Goal: Book appointment/travel/reservation

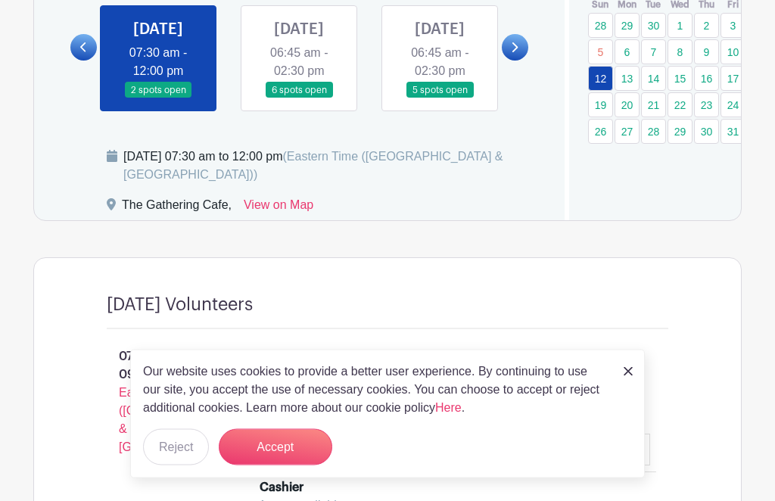
scroll to position [951, 0]
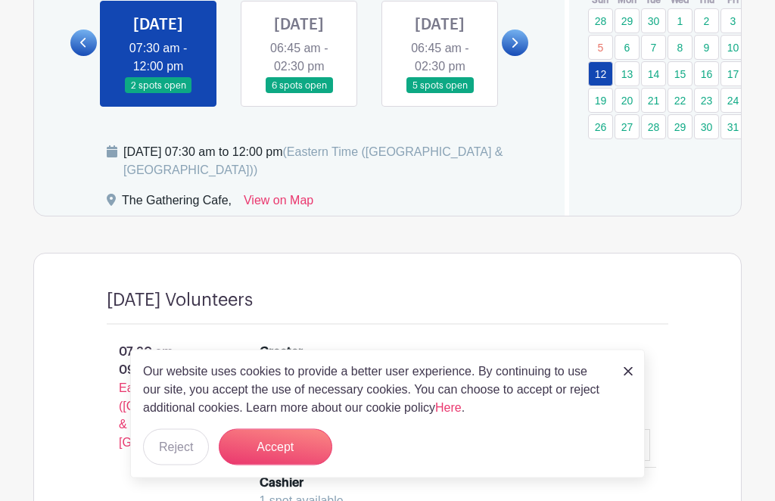
click at [299, 95] on link at bounding box center [299, 95] width 0 height 0
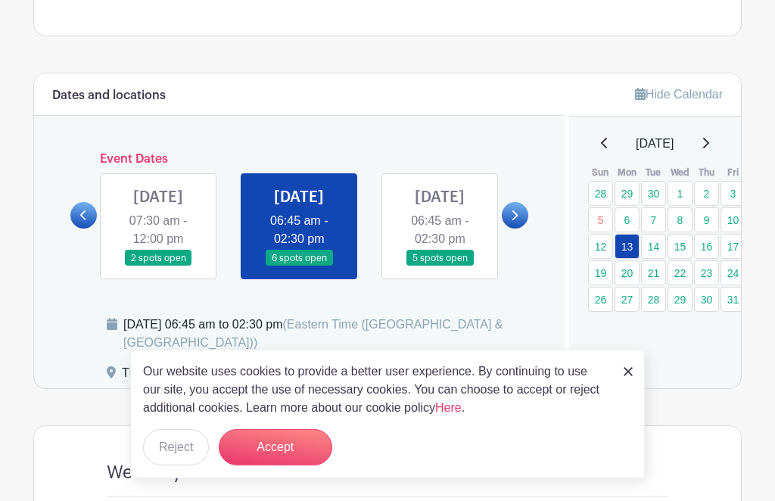
scroll to position [785, 0]
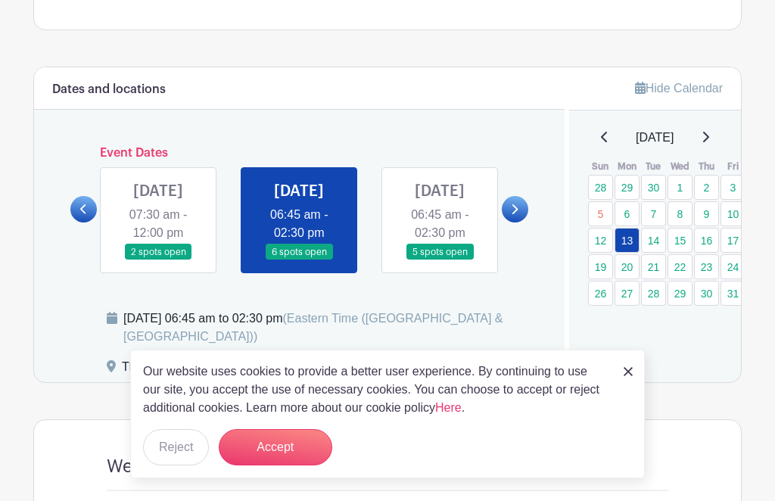
click at [439, 260] on link at bounding box center [439, 260] width 0 height 0
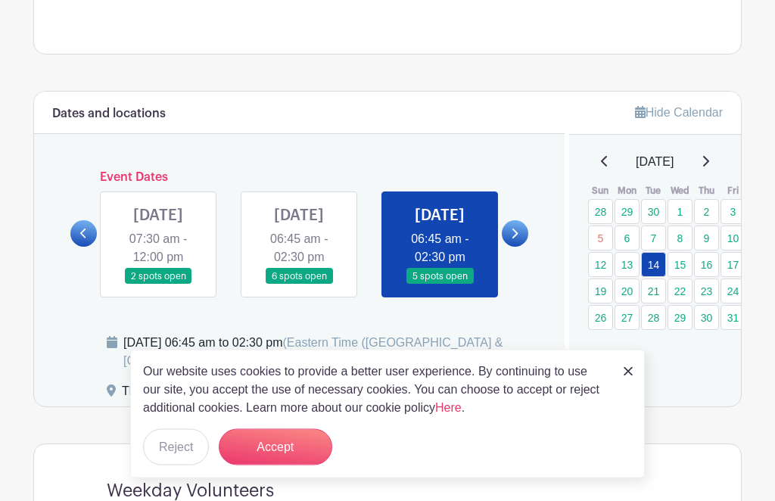
scroll to position [761, 0]
click at [691, 263] on link "15" at bounding box center [679, 264] width 25 height 25
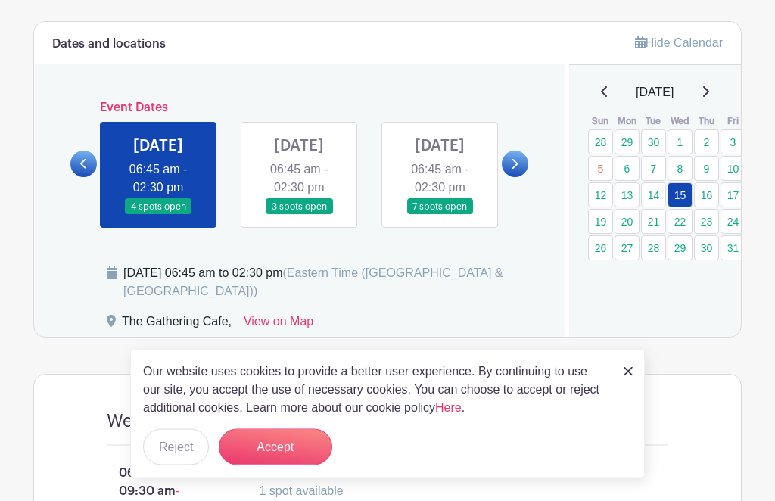
scroll to position [831, 0]
click at [710, 192] on link "16" at bounding box center [706, 194] width 25 height 25
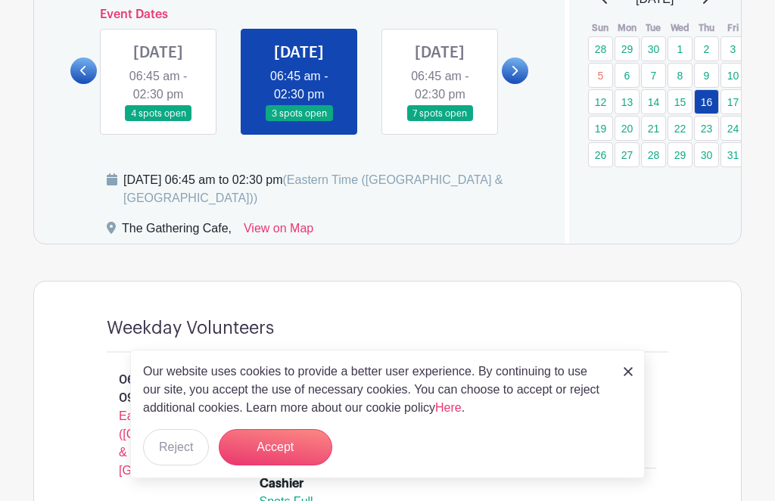
scroll to position [918, 0]
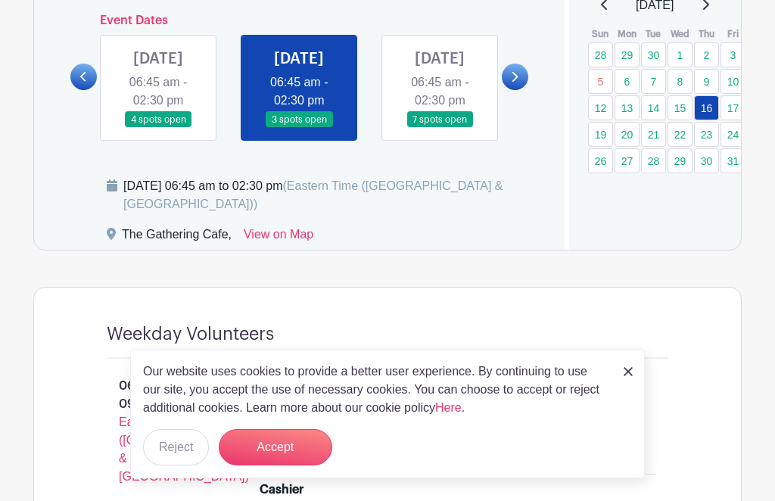
click at [751, 108] on main "Log In Sign Up for Free [DEMOGRAPHIC_DATA] THE GATHERING CAFE- [DATE]-[DATE] Cr…" at bounding box center [387, 406] width 775 height 2649
click at [738, 105] on link "17" at bounding box center [732, 107] width 25 height 25
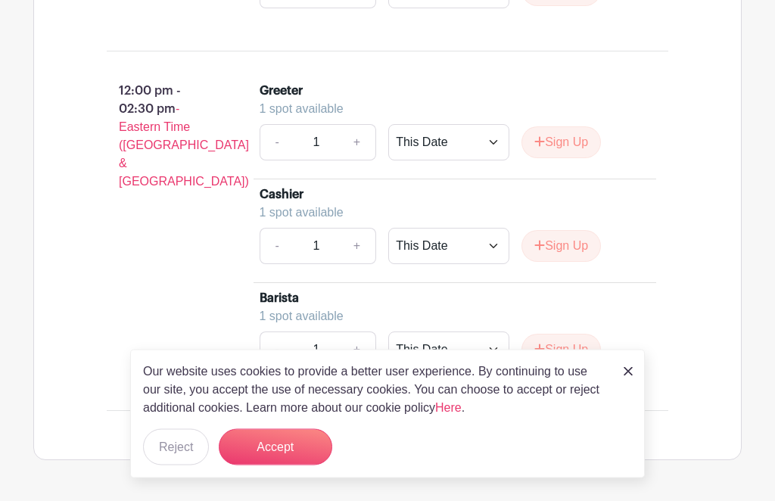
scroll to position [1986, 0]
click at [626, 376] on img at bounding box center [627, 371] width 9 height 9
